Goal: Task Accomplishment & Management: Manage account settings

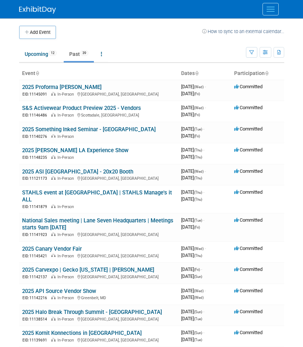
click at [72, 57] on link "Past 39" at bounding box center [79, 54] width 30 height 14
click at [42, 109] on link "S&S Activewear Product Preview 2025 - Vendors" at bounding box center [81, 108] width 119 height 7
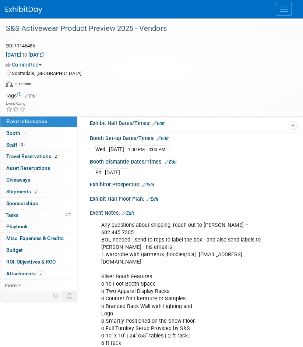
scroll to position [74, 0]
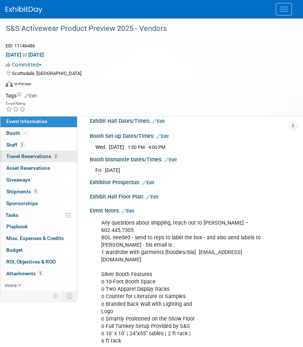
click at [45, 160] on link "2 Travel Reservations 2" at bounding box center [38, 156] width 77 height 11
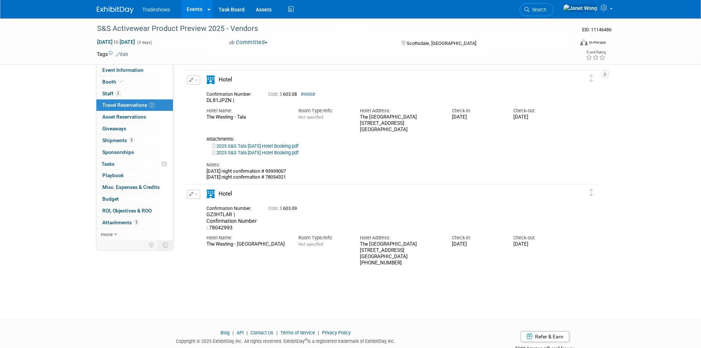
scroll to position [0, 0]
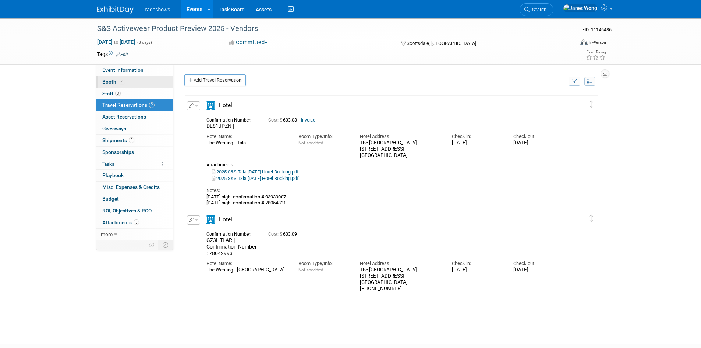
click at [134, 85] on link "Booth" at bounding box center [134, 81] width 77 height 11
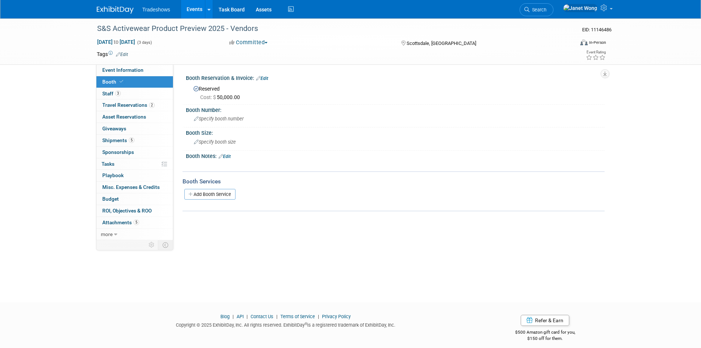
click at [230, 188] on div "Add Booth Service" at bounding box center [393, 193] width 422 height 17
click at [227, 193] on link "Add Booth Service" at bounding box center [209, 194] width 51 height 11
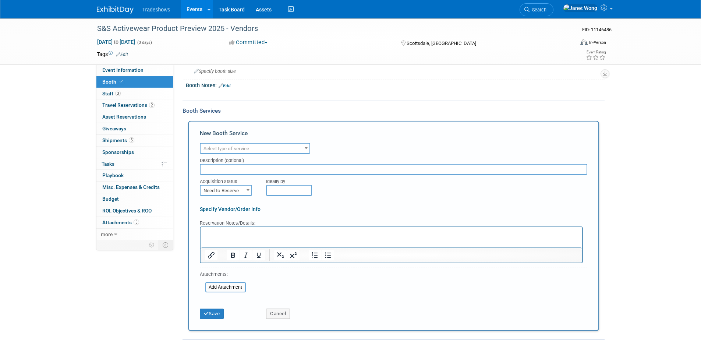
scroll to position [74, 0]
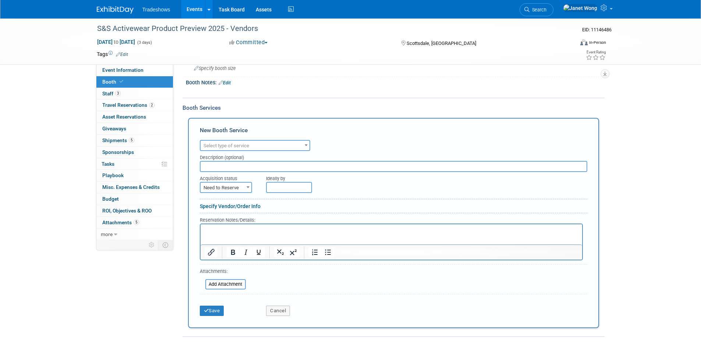
click at [242, 146] on span "Select type of service" at bounding box center [226, 146] width 46 height 6
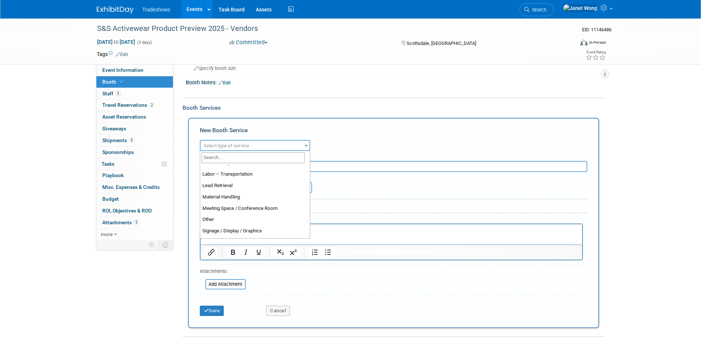
scroll to position [147, 0]
select select "15"
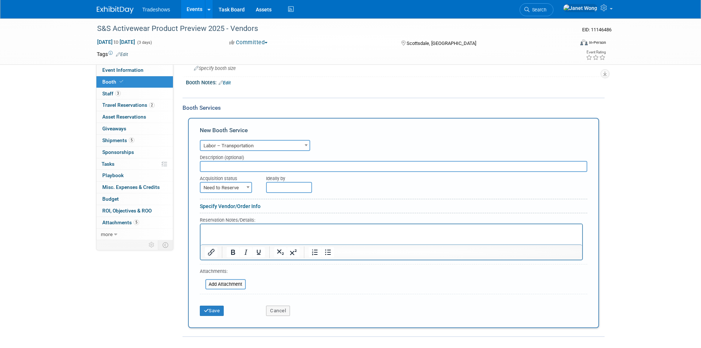
click at [240, 161] on input "text" at bounding box center [393, 166] width 387 height 11
type input "PYRAMID LOGISTICS - OUTBOUND"
click at [302, 234] on html at bounding box center [391, 229] width 382 height 10
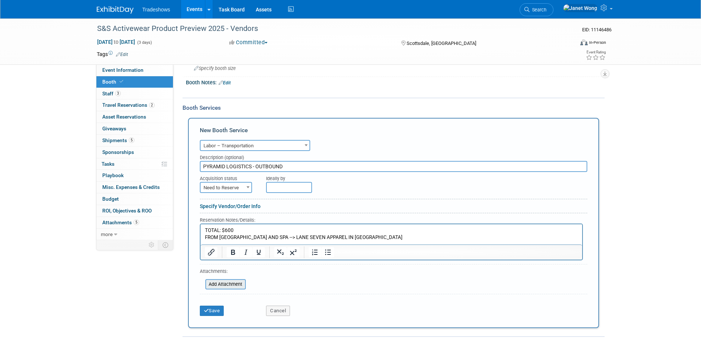
click at [227, 283] on input "file" at bounding box center [201, 284] width 88 height 9
click at [205, 285] on div "Add Attachment" at bounding box center [225, 284] width 40 height 10
click at [214, 282] on input "file" at bounding box center [201, 284] width 88 height 9
click at [225, 280] on input "file" at bounding box center [201, 284] width 88 height 9
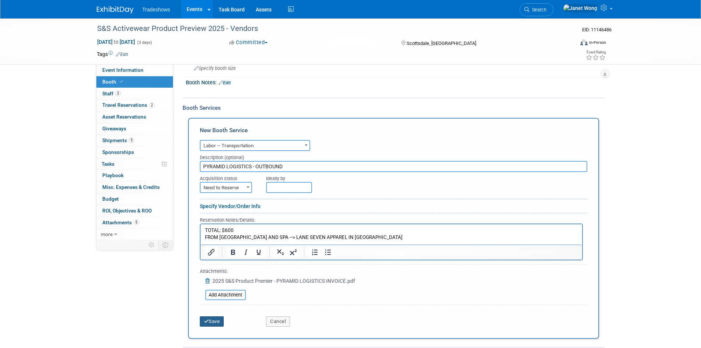
click at [218, 319] on button "Save" at bounding box center [212, 321] width 24 height 10
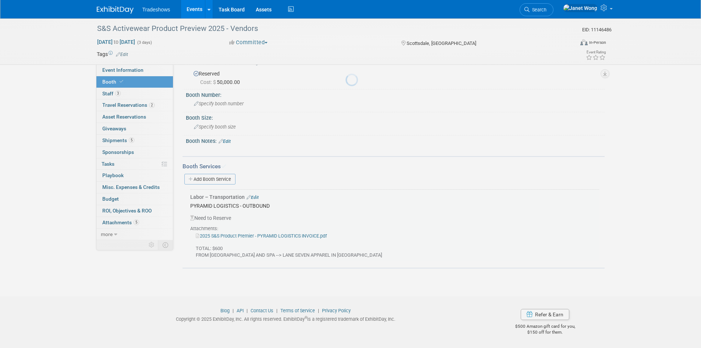
scroll to position [15, 0]
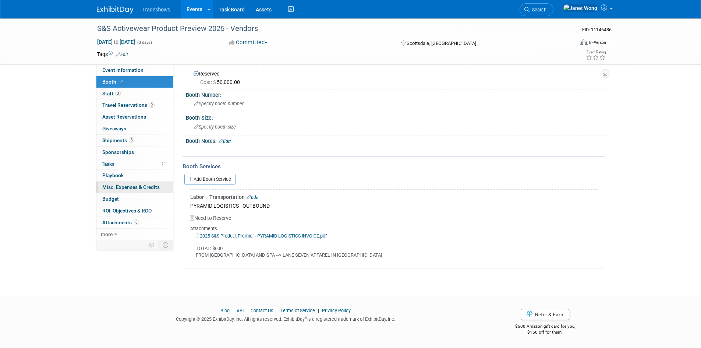
click at [117, 187] on span "Misc. Expenses & Credits 0" at bounding box center [130, 187] width 57 height 6
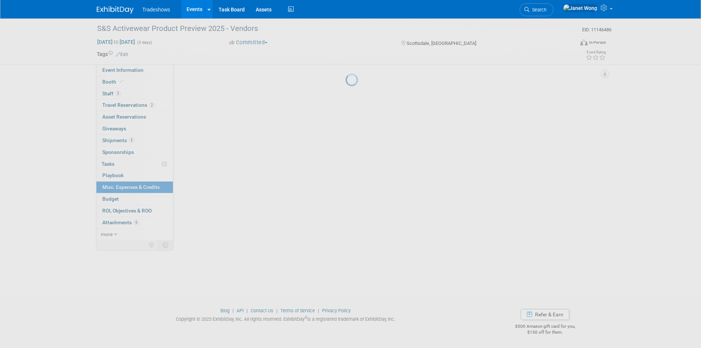
scroll to position [0, 0]
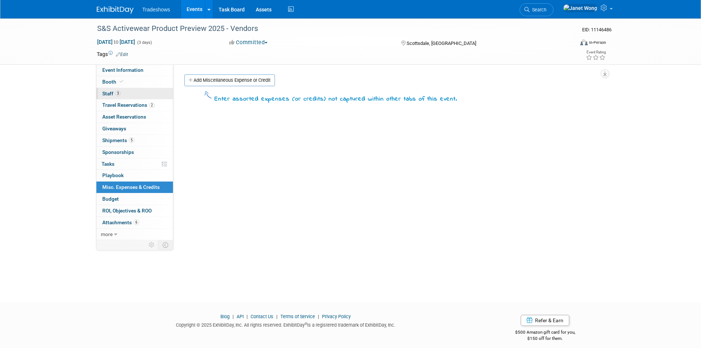
click at [139, 89] on link "3 Staff 3" at bounding box center [134, 93] width 77 height 11
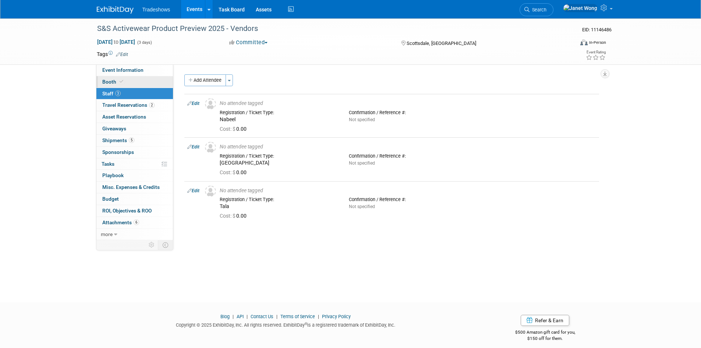
click at [139, 86] on link "Booth" at bounding box center [134, 81] width 77 height 11
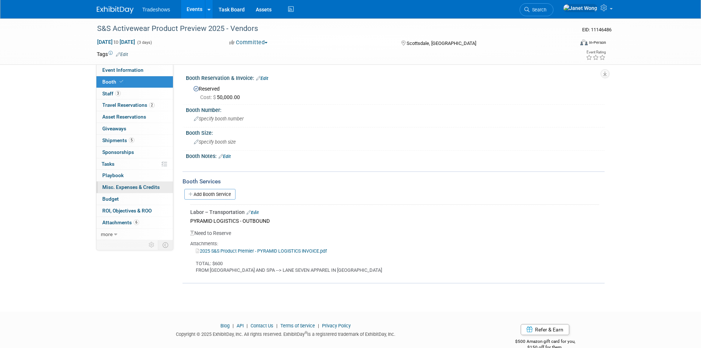
click at [117, 185] on span "Misc. Expenses & Credits 0" at bounding box center [130, 187] width 57 height 6
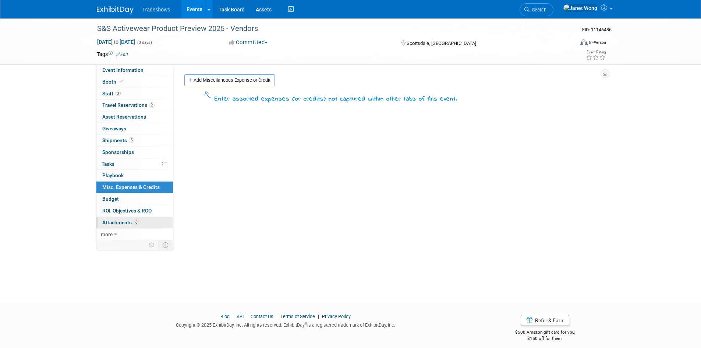
click at [118, 227] on link "6 Attachments 6" at bounding box center [134, 222] width 77 height 11
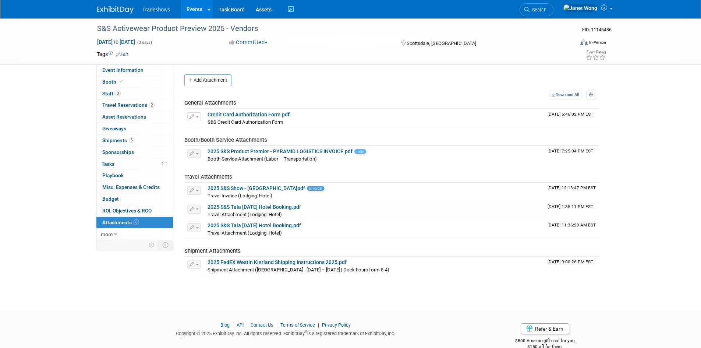
click at [196, 13] on link "Events" at bounding box center [194, 9] width 27 height 18
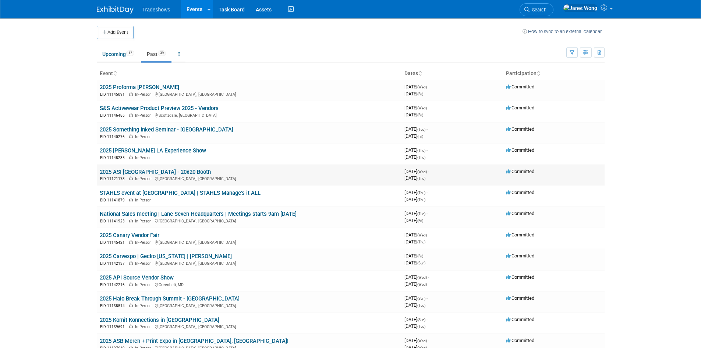
click at [133, 171] on link "2025 ASI [GEOGRAPHIC_DATA] - 20x20 Booth" at bounding box center [155, 172] width 111 height 7
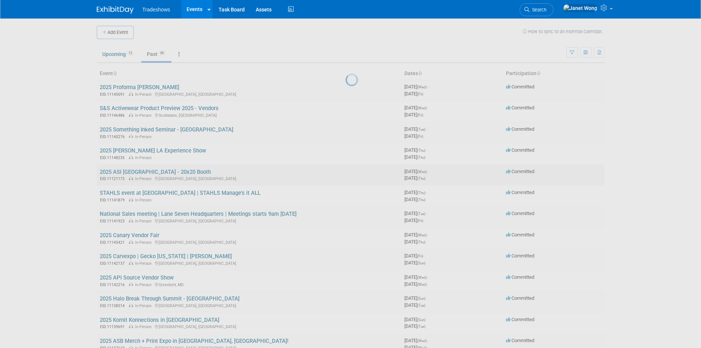
click at [345, 171] on div at bounding box center [350, 174] width 10 height 348
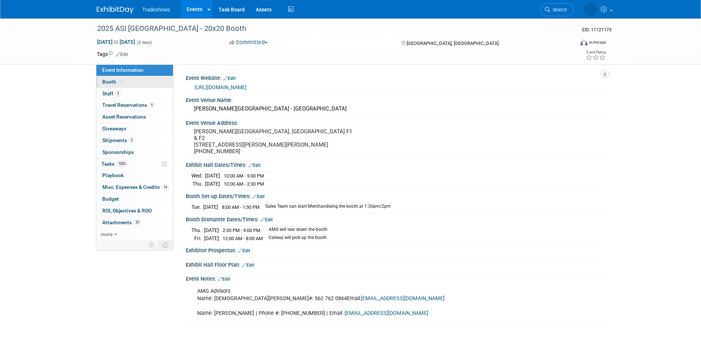
click at [124, 82] on span at bounding box center [121, 82] width 7 height 6
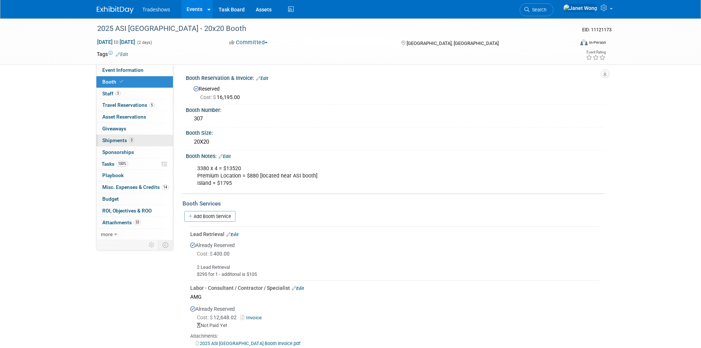
click at [131, 143] on span "Shipments 3" at bounding box center [118, 140] width 32 height 6
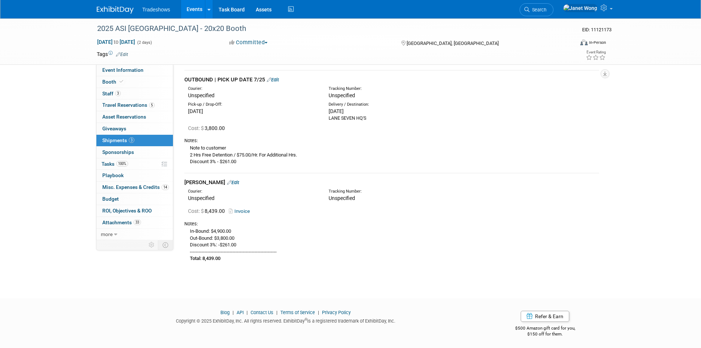
scroll to position [135, 0]
click at [249, 208] on link "Invoice" at bounding box center [241, 210] width 24 height 6
click at [227, 182] on link "Edit" at bounding box center [233, 181] width 12 height 6
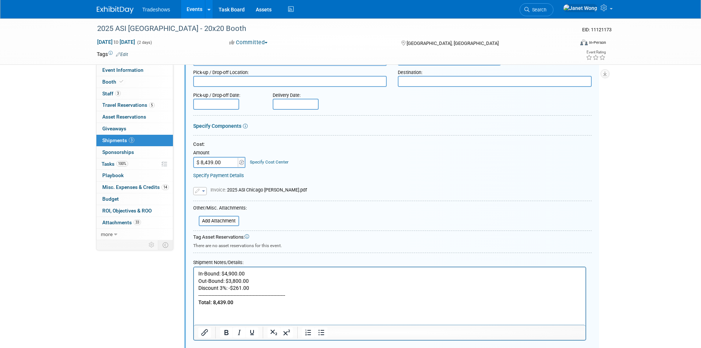
scroll to position [374, 0]
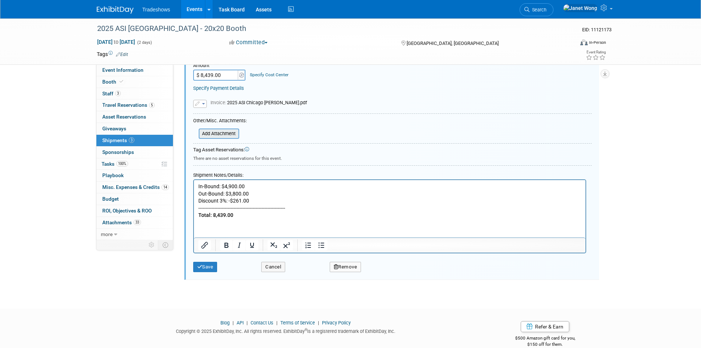
click at [228, 136] on input "file" at bounding box center [195, 133] width 88 height 9
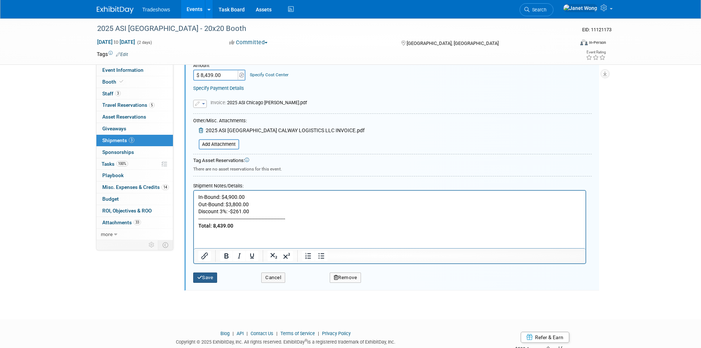
click at [205, 274] on button "Save" at bounding box center [205, 277] width 24 height 10
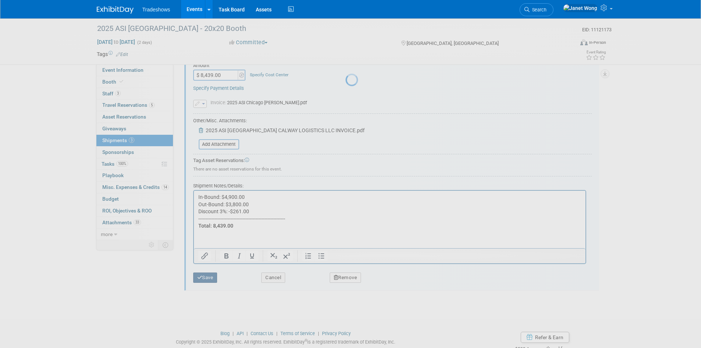
scroll to position [153, 0]
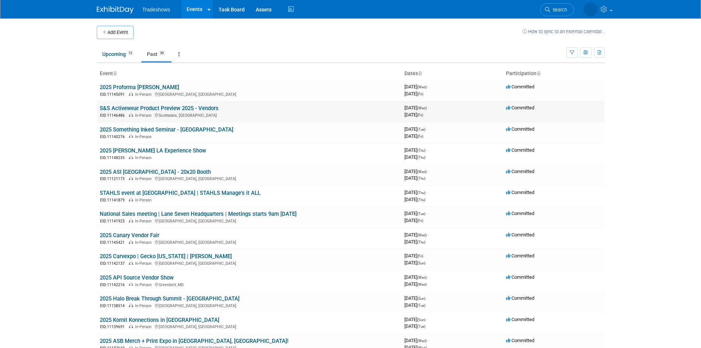
click at [151, 105] on link "S&S Activewear Product Preview 2025 - Vendors" at bounding box center [159, 108] width 119 height 7
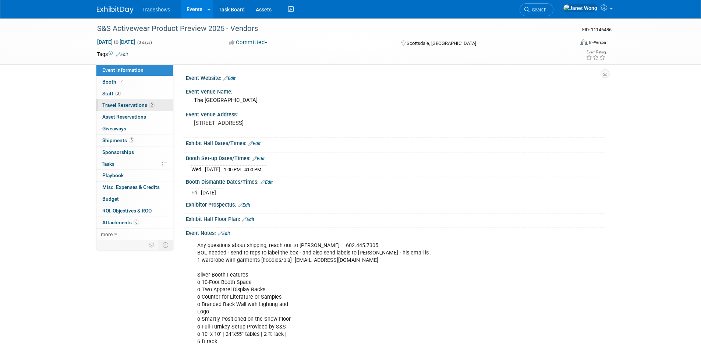
click at [132, 102] on span "Travel Reservations 2" at bounding box center [128, 105] width 52 height 6
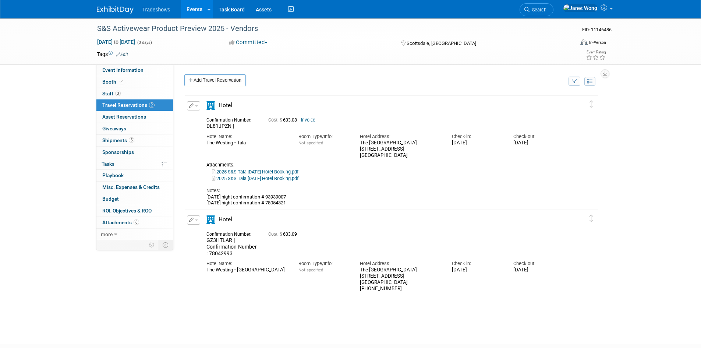
click at [292, 175] on div "2025 S&S Tala Thursday Hotel Booking.pdf" at bounding box center [385, 178] width 358 height 7
click at [276, 180] on link "2025 S&S Tala Thursday Hotel Booking.pdf" at bounding box center [255, 178] width 86 height 6
click at [235, 173] on link "2025 S&S Tala Wednesday Hotel Booking.pdf" at bounding box center [255, 172] width 86 height 6
click at [270, 183] on div "Notes: wednesday night confirmation # 93939007 thursday night confirmation # 78…" at bounding box center [385, 194] width 358 height 24
click at [267, 180] on link "2025 S&S Tala Thursday Hotel Booking.pdf" at bounding box center [255, 178] width 86 height 6
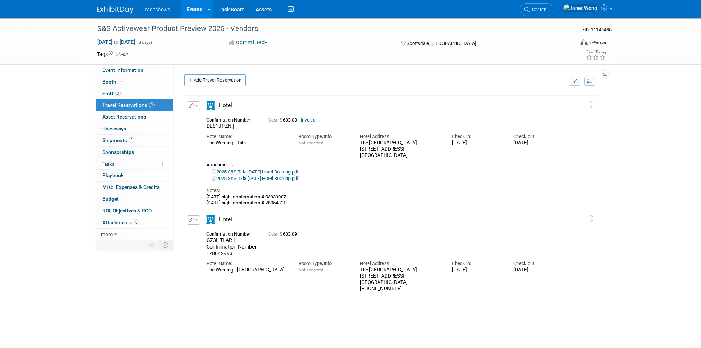
click at [195, 107] on button "button" at bounding box center [193, 105] width 13 height 9
click at [217, 119] on button "Edit Reservation" at bounding box center [218, 118] width 62 height 11
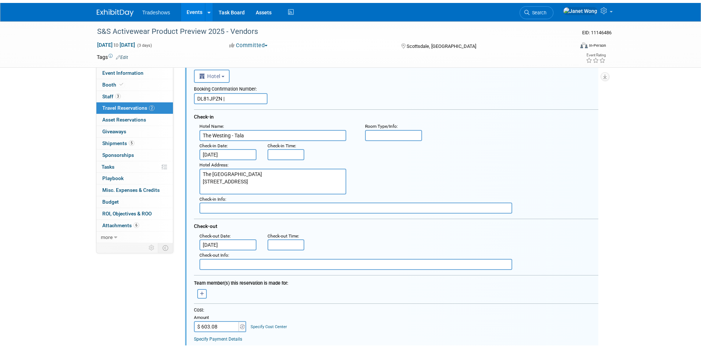
scroll to position [258, 0]
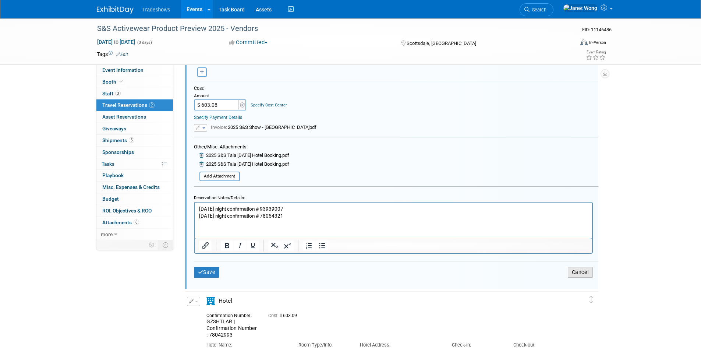
click at [583, 274] on button "Cancel" at bounding box center [580, 272] width 25 height 11
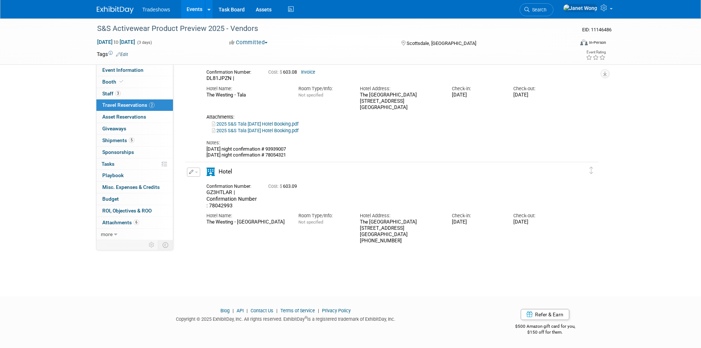
click at [273, 131] on link "2025 S&S Tala Thursday Hotel Booking.pdf" at bounding box center [255, 131] width 86 height 6
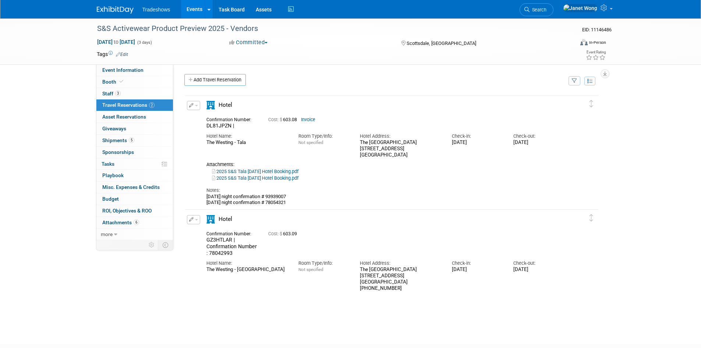
scroll to position [0, 0]
click at [192, 108] on icon "button" at bounding box center [191, 105] width 5 height 4
click at [213, 119] on button "Edit Reservation" at bounding box center [218, 118] width 62 height 11
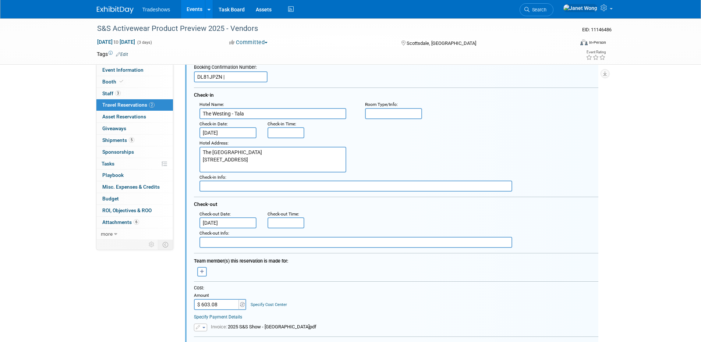
scroll to position [160, 0]
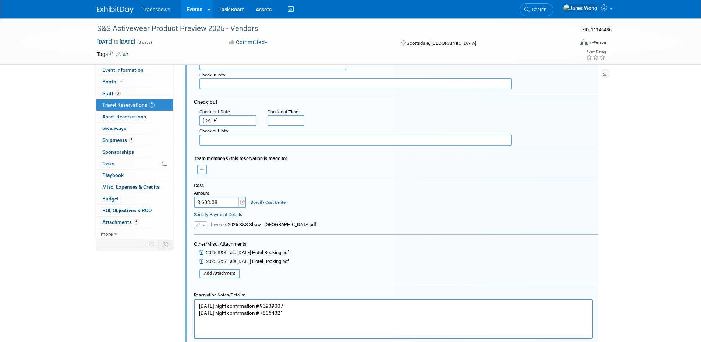
click at [200, 255] on icon at bounding box center [202, 252] width 6 height 5
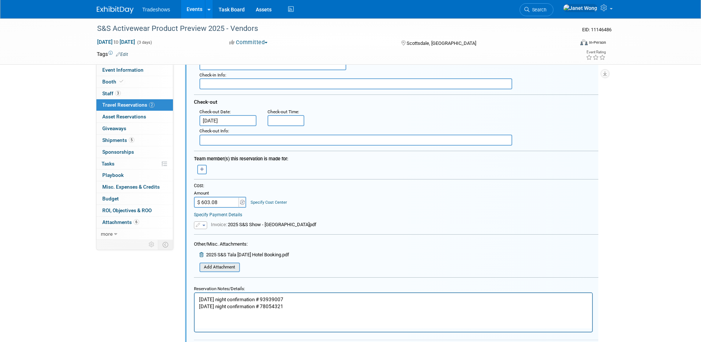
click at [214, 268] on input "file" at bounding box center [196, 267] width 88 height 8
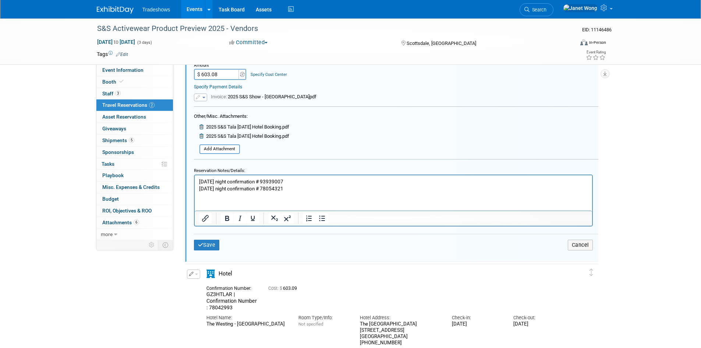
scroll to position [307, 0]
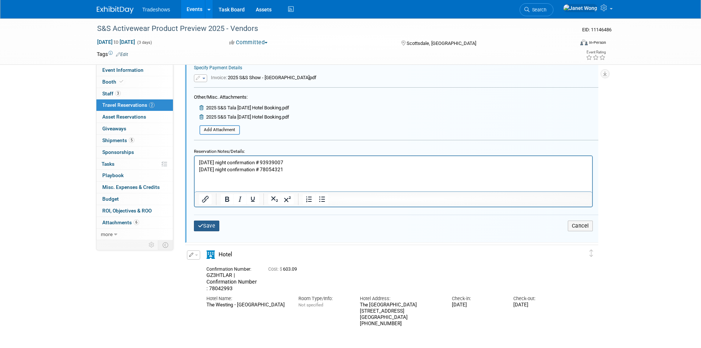
click at [207, 227] on button "Save" at bounding box center [207, 225] width 26 height 11
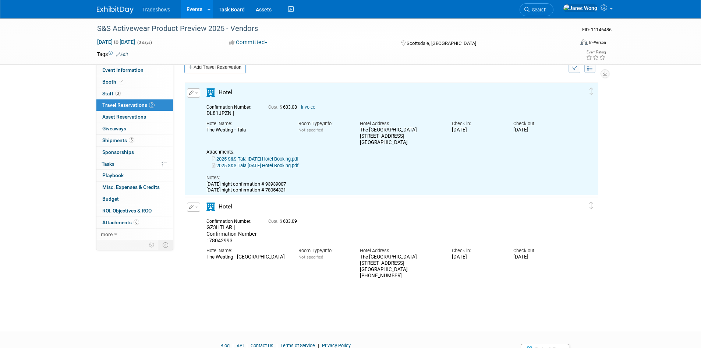
scroll to position [0, 0]
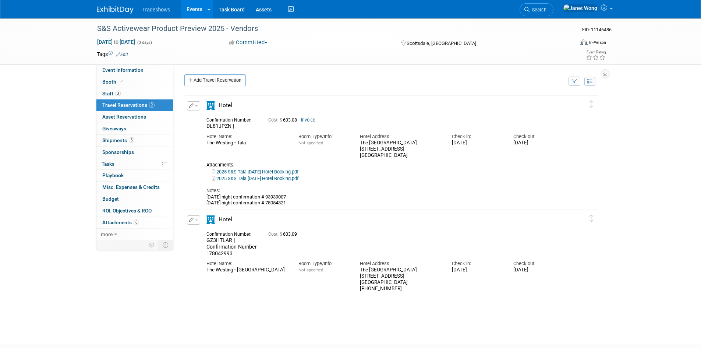
click at [193, 105] on button "button" at bounding box center [193, 105] width 13 height 9
click at [204, 116] on button "Edit Reservation" at bounding box center [218, 118] width 62 height 11
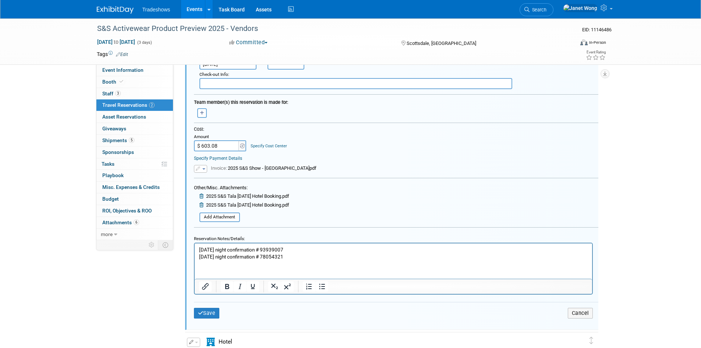
scroll to position [307, 0]
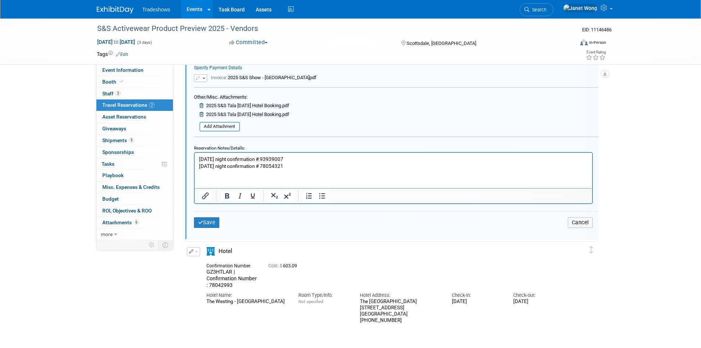
click at [283, 169] on html "wednesday night confirmation # 93939007 thursday night confirmation # 78054321" at bounding box center [392, 160] width 397 height 17
click at [292, 166] on p "wednesday night confirmation # 93939007 thursday night confirmation # 78054321" at bounding box center [393, 162] width 389 height 14
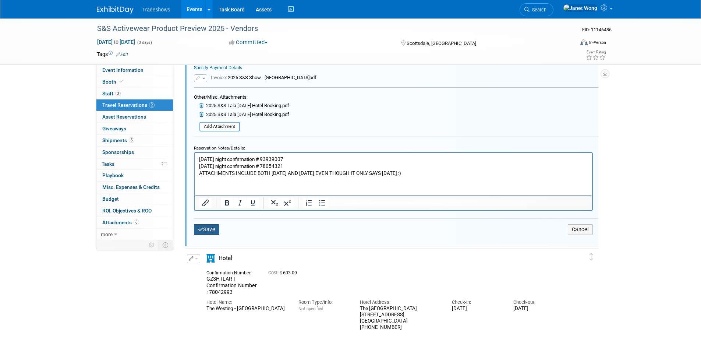
click at [206, 233] on button "Save" at bounding box center [207, 229] width 26 height 11
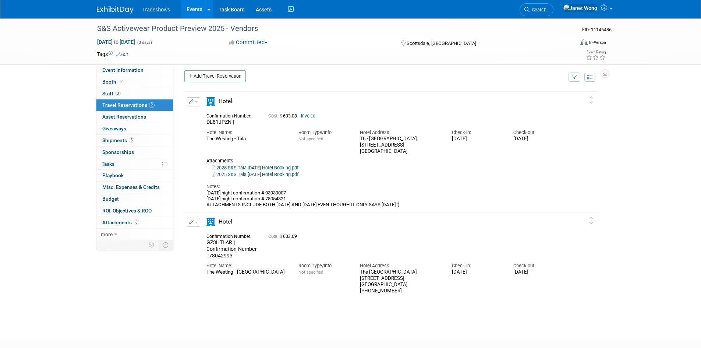
scroll to position [0, 0]
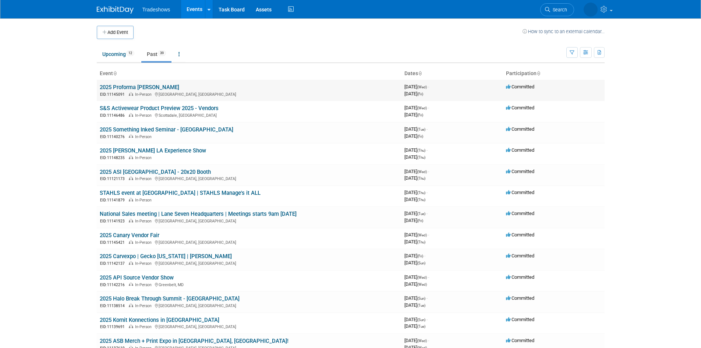
click at [147, 86] on link "2025 Proforma [PERSON_NAME]" at bounding box center [139, 87] width 79 height 7
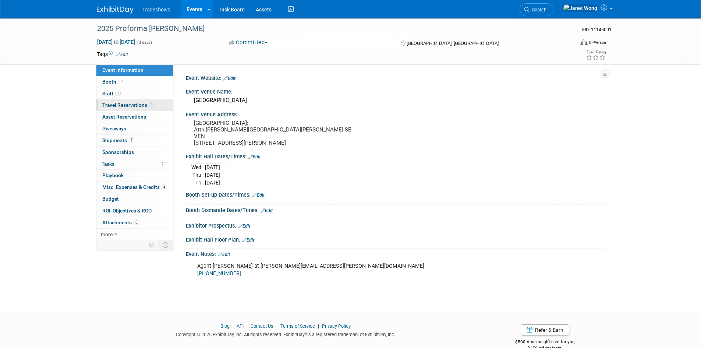
click at [121, 103] on span "Travel Reservations 1" at bounding box center [128, 105] width 52 height 6
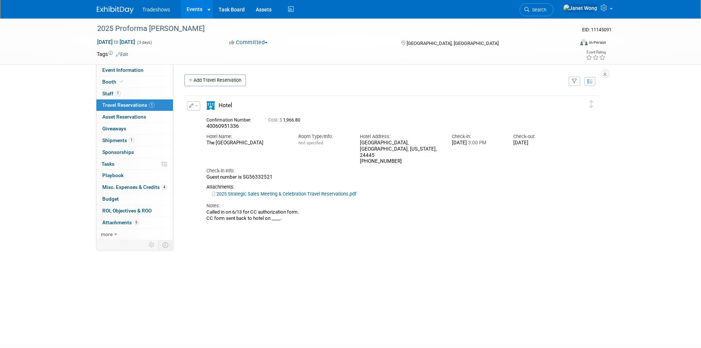
click at [287, 191] on link "2025 Strategic Sales Meeting & Celebration Travel Reservations.pdf" at bounding box center [284, 194] width 144 height 6
click at [194, 106] on button "button" at bounding box center [193, 105] width 13 height 9
click at [209, 121] on button "Edit Reservation" at bounding box center [218, 118] width 62 height 11
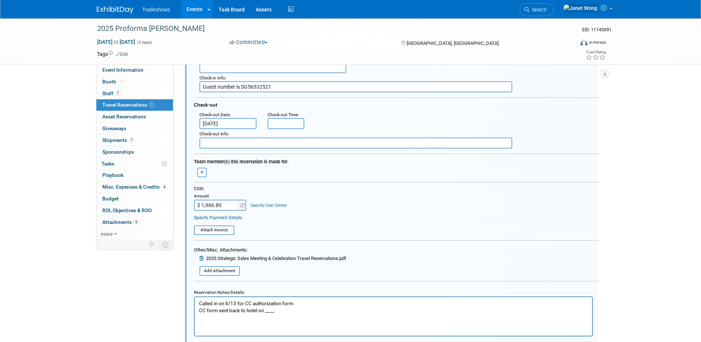
scroll to position [160, 0]
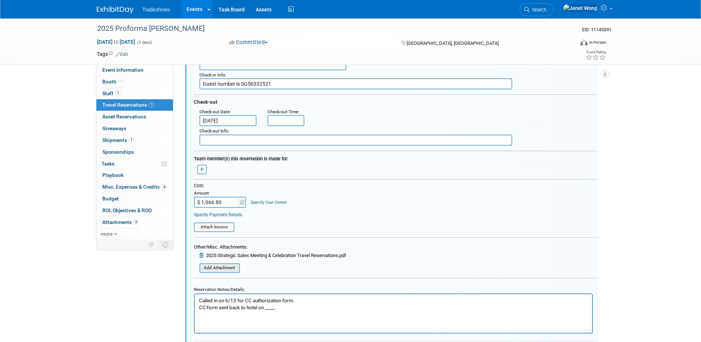
click at [225, 270] on input "file" at bounding box center [196, 268] width 88 height 8
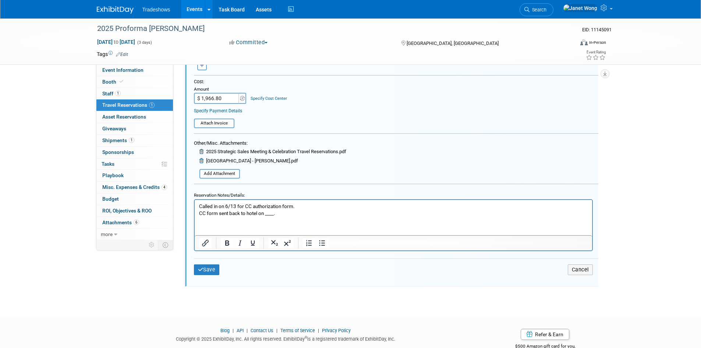
scroll to position [285, 0]
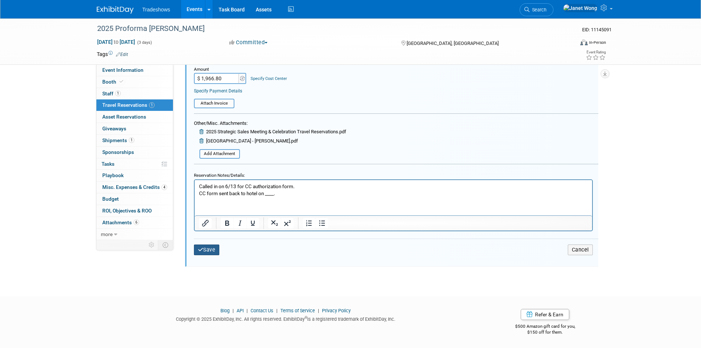
click at [209, 249] on button "Save" at bounding box center [207, 249] width 26 height 11
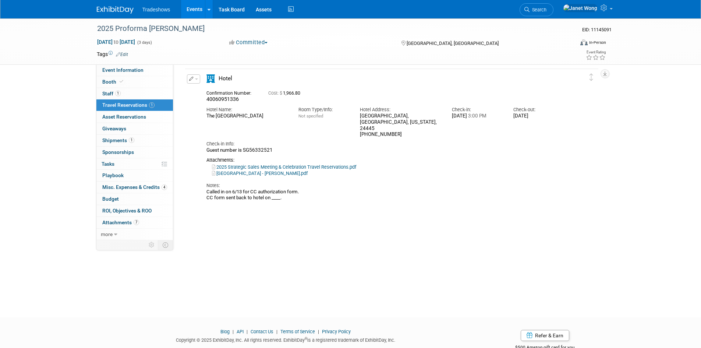
scroll to position [13, 0]
